Goal: Information Seeking & Learning: Check status

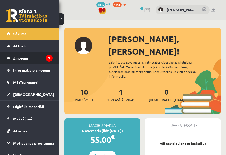
click at [22, 57] on legend "Ziņojumi 1" at bounding box center [32, 58] width 39 height 12
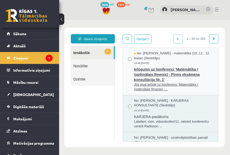
click at [140, 72] on span "Ielūgums uz konferenci 'Matemātika I (optimālais līmenis) - Pirms eksāmena kons…" at bounding box center [173, 74] width 79 height 17
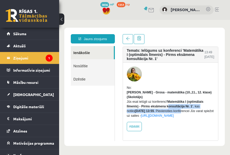
drag, startPoint x: 173, startPoint y: 102, endPoint x: 178, endPoint y: 108, distance: 8.5
click at [178, 108] on div "Jūs esat ielūgti uz konferenci 'Matemātika I (optimālais līmenis) - Pirms eksām…" at bounding box center [170, 109] width 87 height 19
click at [174, 117] on link "[URL][DOMAIN_NAME]" at bounding box center [157, 116] width 33 height 4
click at [91, 47] on link "Ienākošie" at bounding box center [92, 52] width 43 height 13
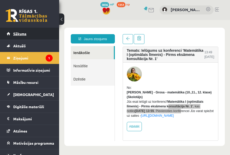
click at [40, 33] on link "Sākums" at bounding box center [30, 34] width 46 height 12
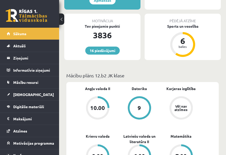
scroll to position [156, 0]
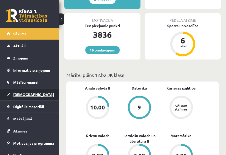
click at [33, 95] on link "[DEMOGRAPHIC_DATA]" at bounding box center [30, 95] width 46 height 12
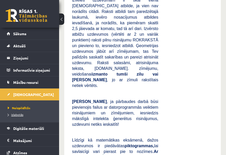
click at [22, 115] on span "Izlabotās" at bounding box center [16, 115] width 16 height 4
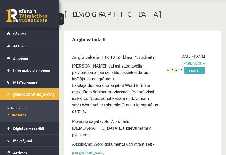
scroll to position [26, 0]
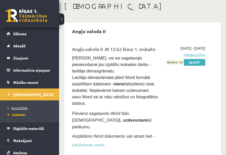
click at [22, 106] on link "Neizpildītās" at bounding box center [31, 108] width 46 height 5
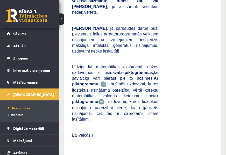
scroll to position [233, 0]
